Goal: Information Seeking & Learning: Learn about a topic

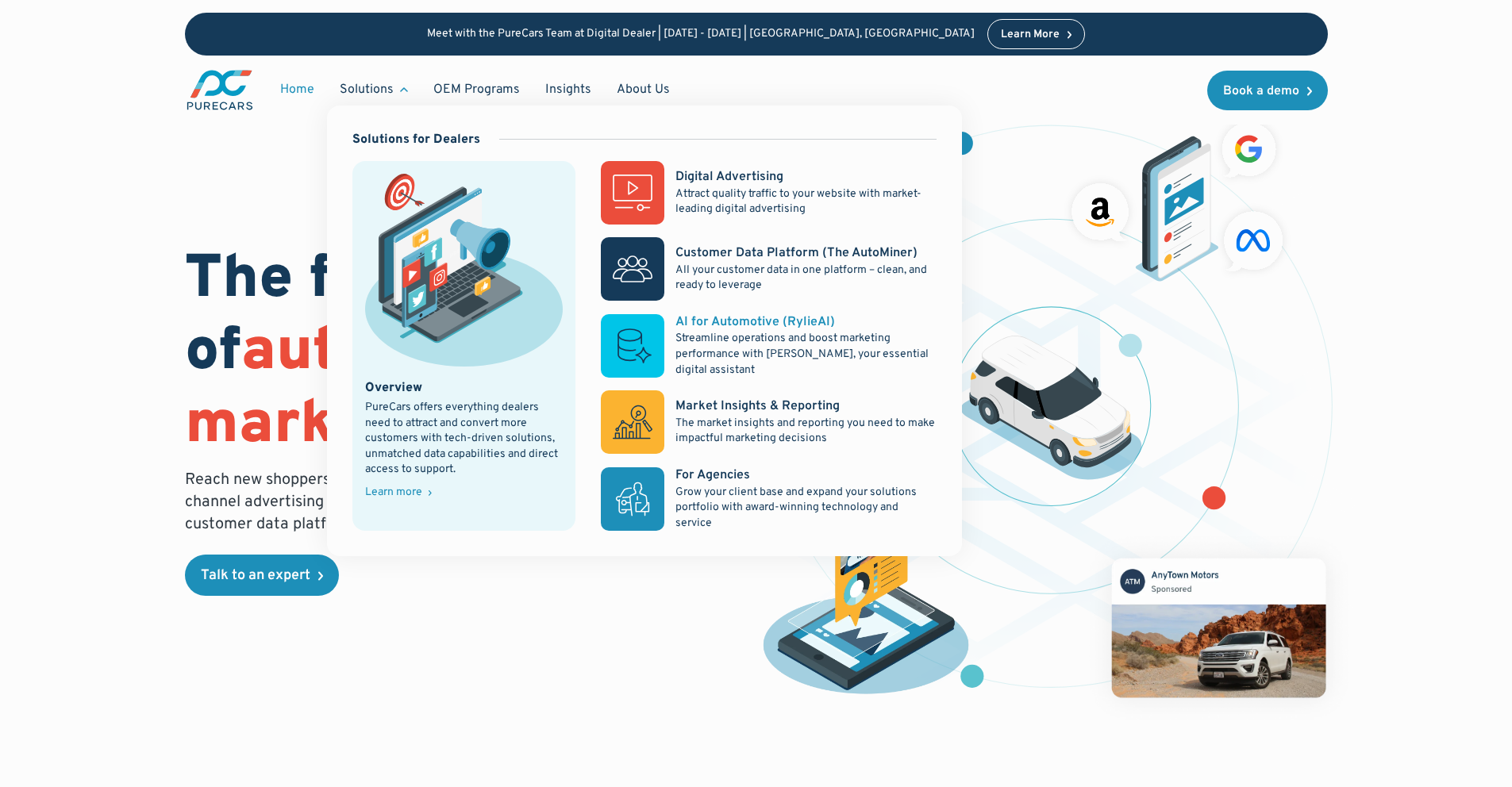
click at [739, 316] on div "AI for Automotive (RylieAI)" at bounding box center [755, 321] width 160 height 17
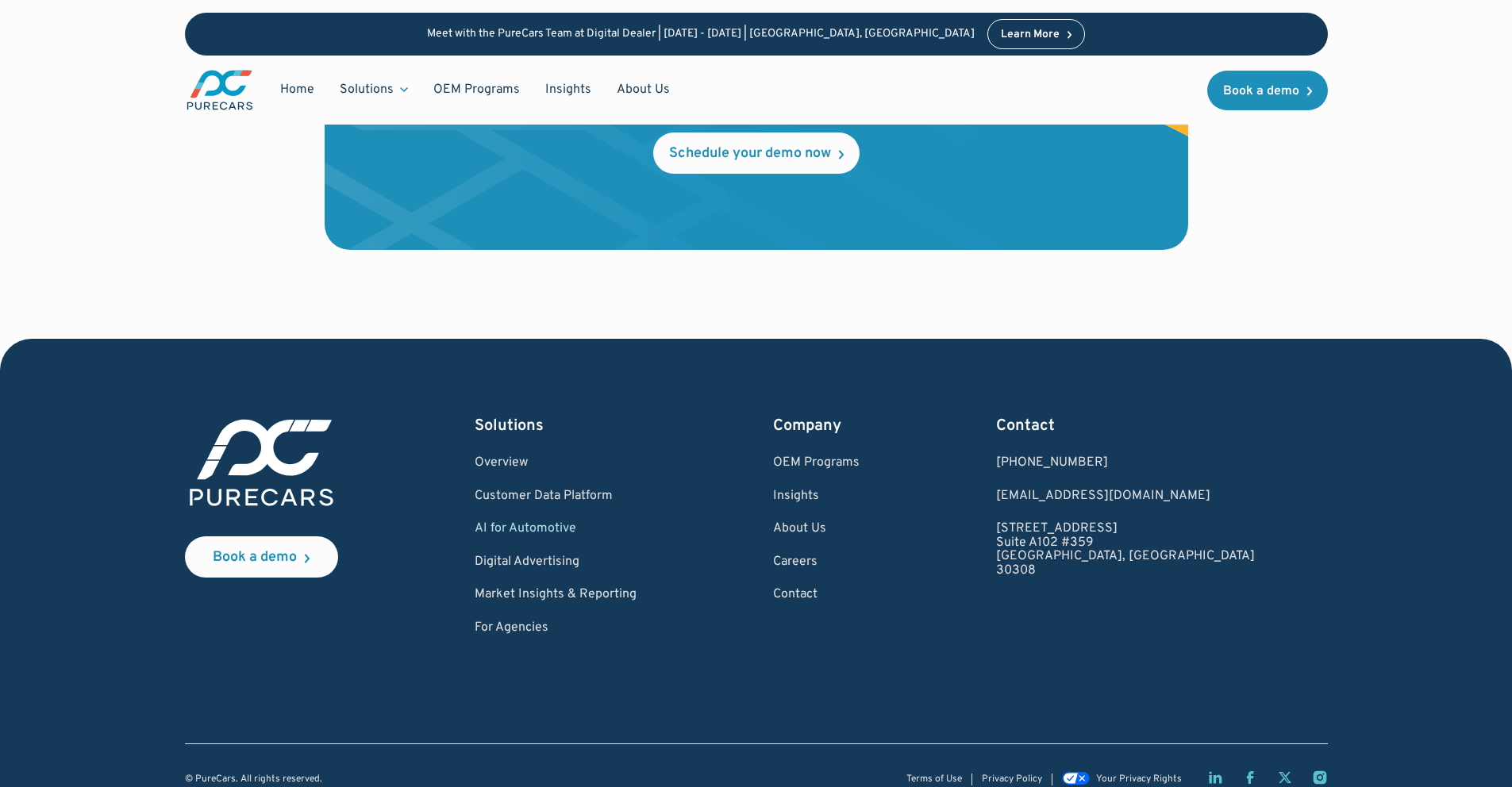
scroll to position [3658, 0]
